Goal: Transaction & Acquisition: Purchase product/service

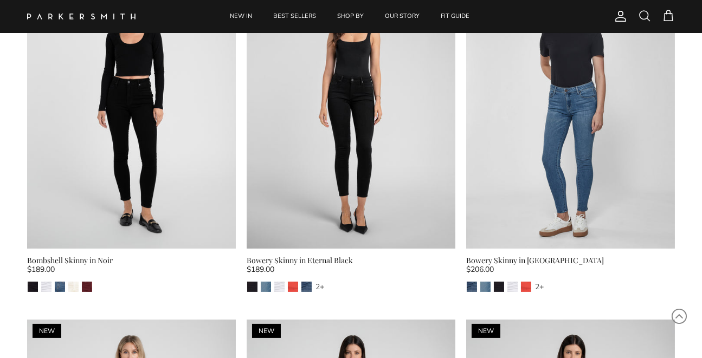
scroll to position [466, 0]
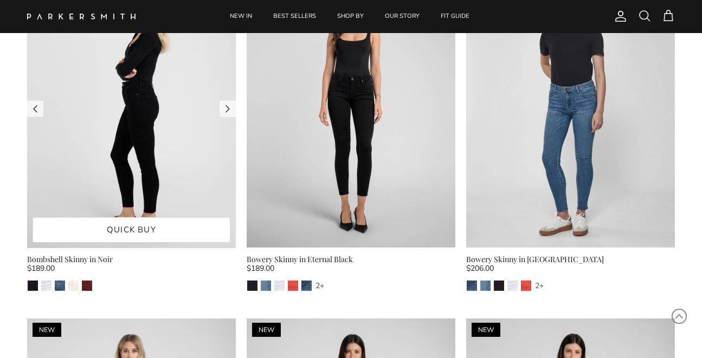
click at [144, 144] on img at bounding box center [131, 109] width 209 height 279
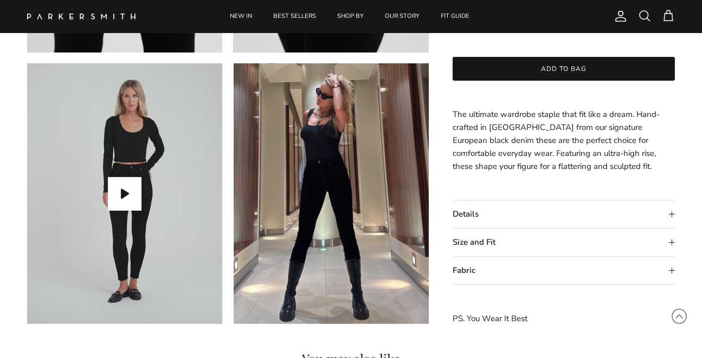
scroll to position [843, 0]
click at [670, 213] on summary "Details" at bounding box center [564, 215] width 222 height 28
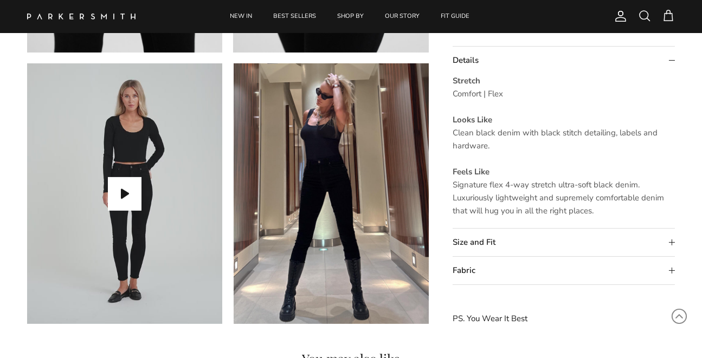
click at [668, 241] on summary "Size and Fit" at bounding box center [564, 243] width 222 height 28
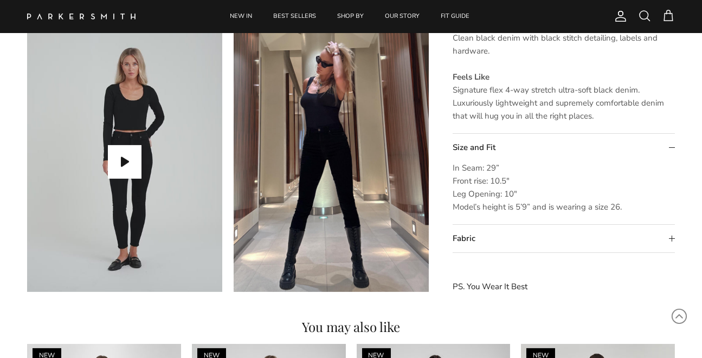
scroll to position [875, 0]
click at [669, 237] on summary "Fabric" at bounding box center [564, 239] width 222 height 28
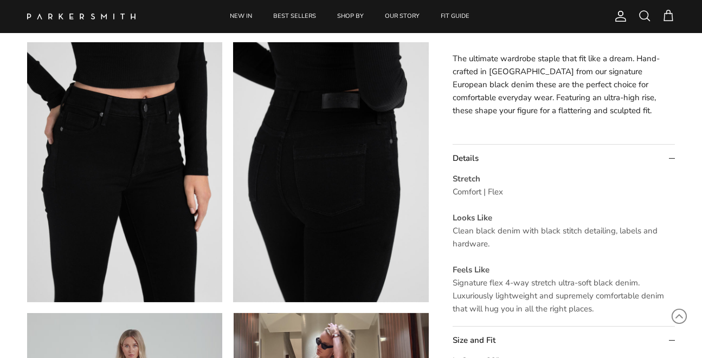
scroll to position [598, 0]
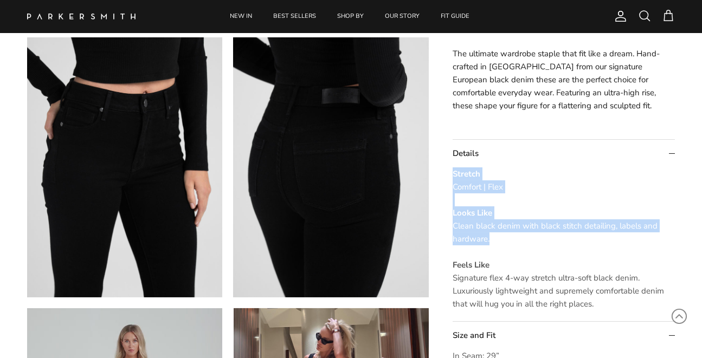
drag, startPoint x: 500, startPoint y: 241, endPoint x: 453, endPoint y: 177, distance: 79.5
click at [453, 177] on p "Stretch Comfort | Flex Looks Like Clean black denim with black stitch detailing…" at bounding box center [564, 238] width 222 height 143
copy p "Stretch Comfort | Flex Looks Like Clean black denim with black stitch detailing…"
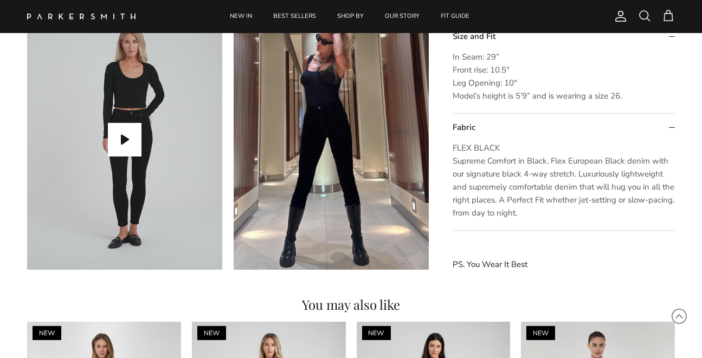
scroll to position [898, 0]
drag, startPoint x: 523, startPoint y: 212, endPoint x: 578, endPoint y: 175, distance: 66.7
click at [578, 175] on p "FLEX BLACK Supreme Comfort in Black. Flex European Black denim with our signatu…" at bounding box center [564, 180] width 222 height 78
copy span "Luxuriously lightweight and supremely comfortable denim that will hug you in al…"
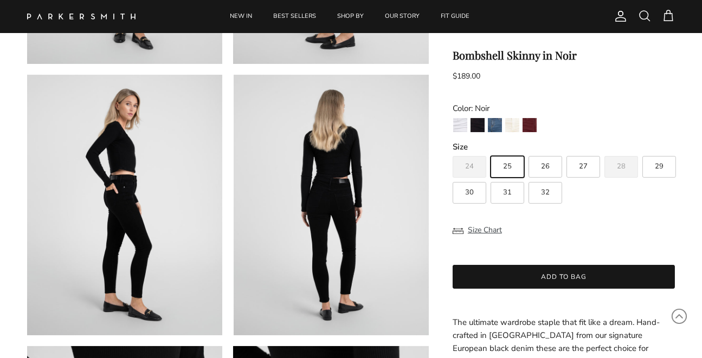
scroll to position [288, 0]
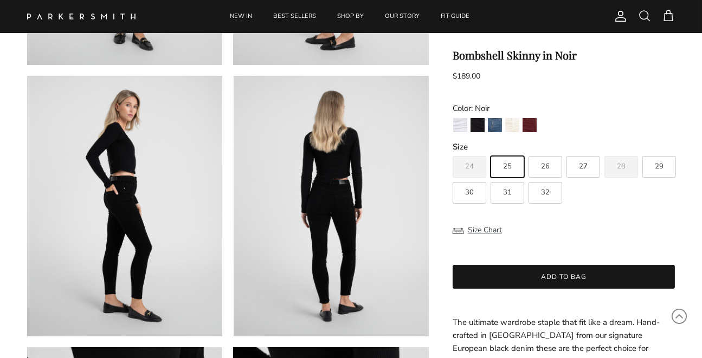
click at [467, 186] on label "30" at bounding box center [470, 193] width 34 height 22
click at [453, 152] on input "30" at bounding box center [452, 151] width 1 height 1
radio input "true"
